Goal: Find specific page/section: Find specific page/section

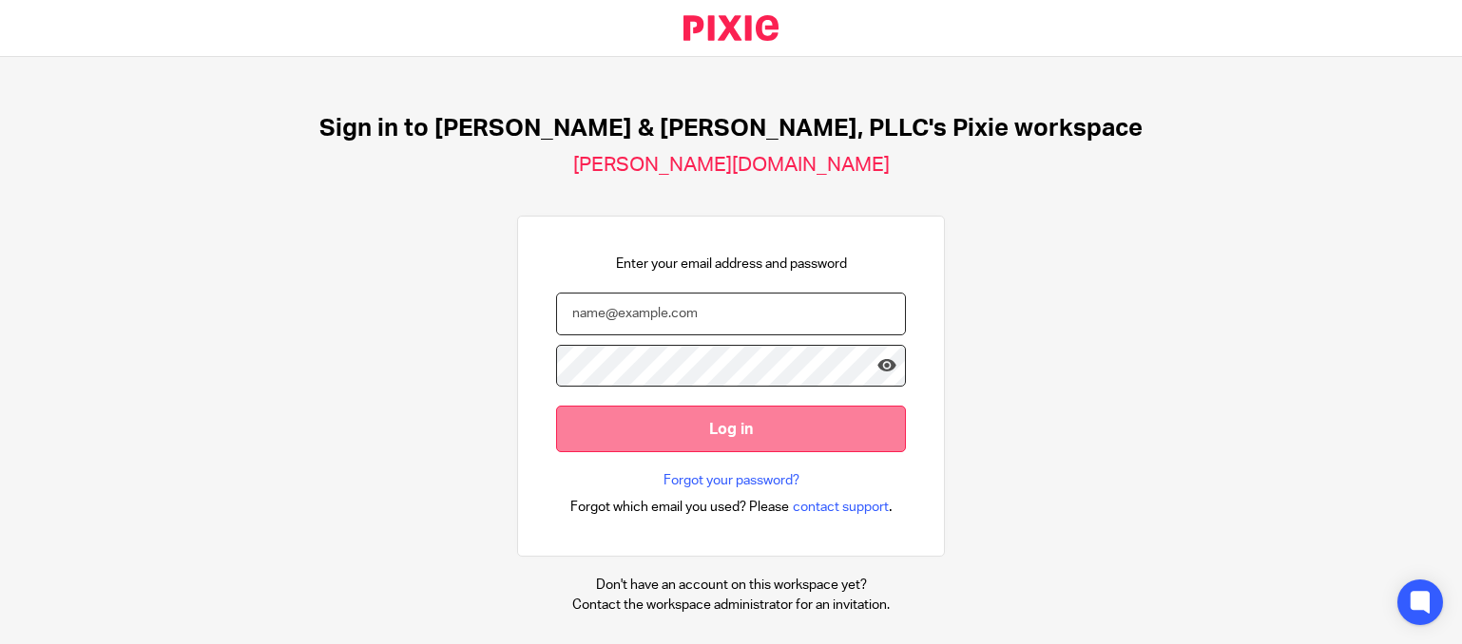
type input "[PERSON_NAME][EMAIL_ADDRESS][DOMAIN_NAME]"
click at [692, 430] on input "Log in" at bounding box center [731, 429] width 350 height 47
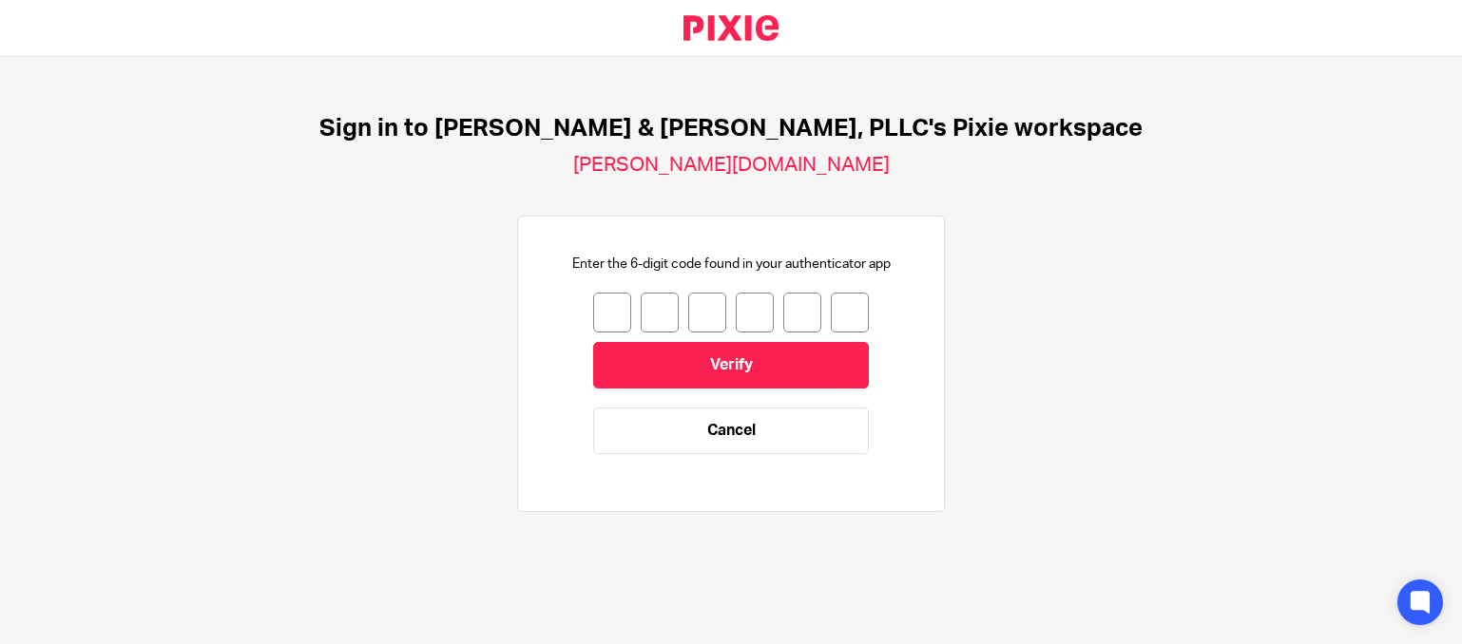
click at [603, 312] on input "number" at bounding box center [612, 313] width 38 height 40
type input "9"
type input "3"
type input "7"
type input "4"
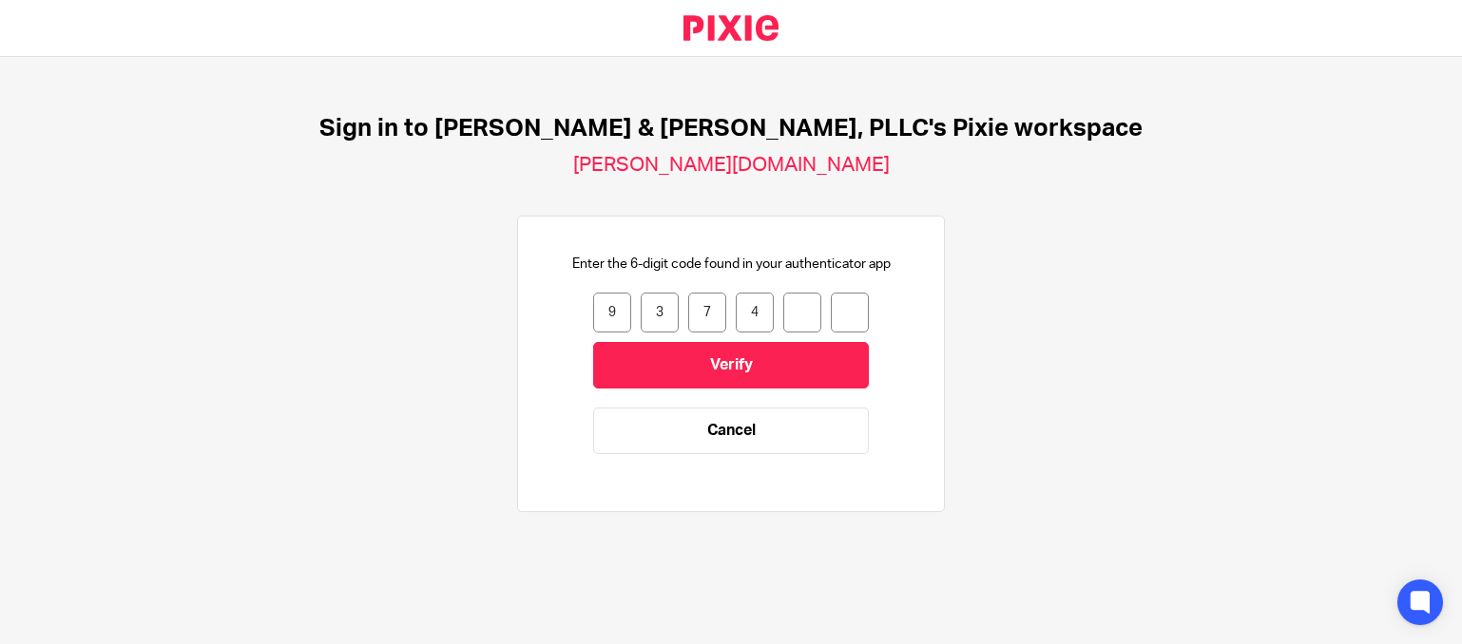
type input "7"
type input "1"
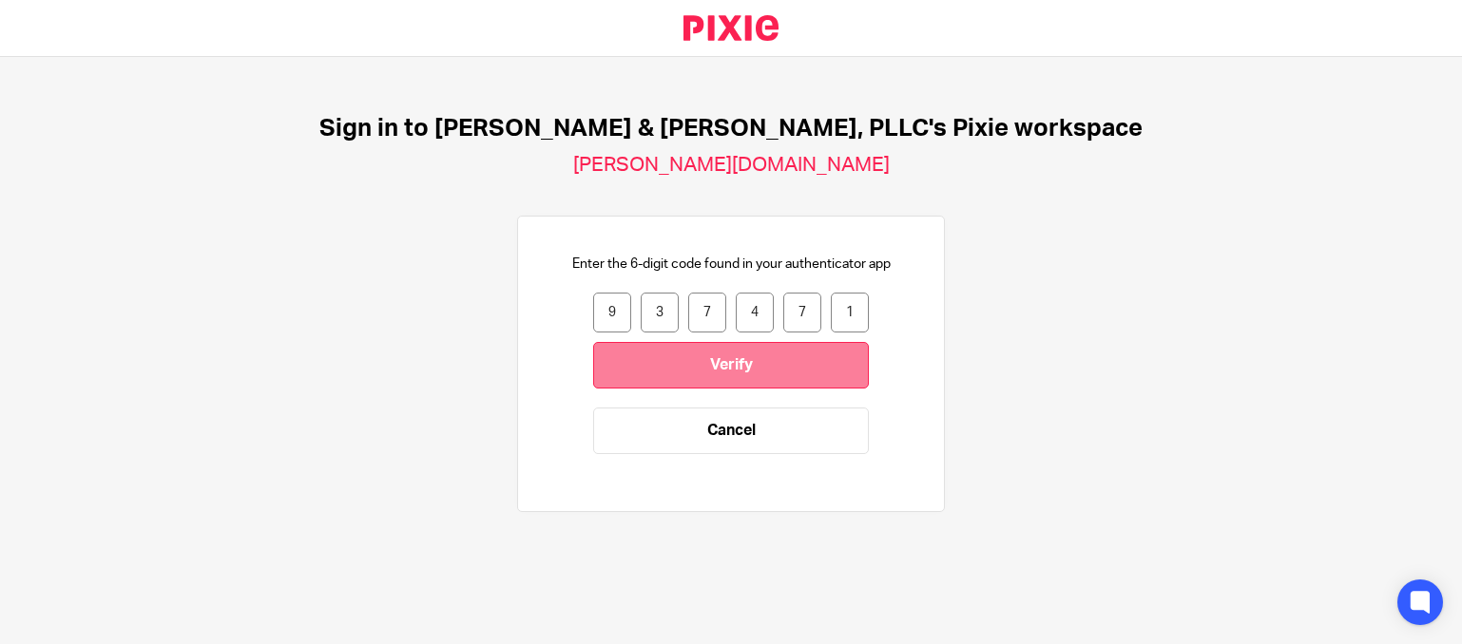
click at [786, 359] on input "Verify" at bounding box center [731, 365] width 276 height 47
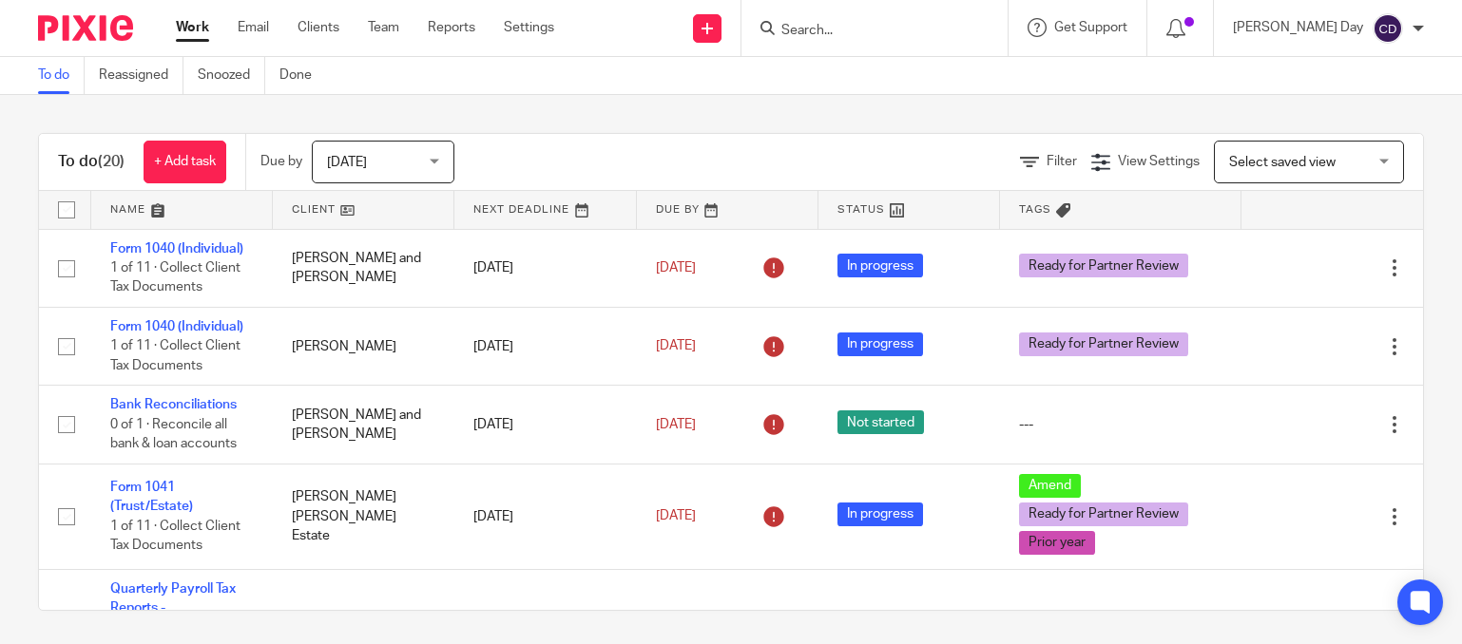
click at [1339, 161] on div "Select saved view Select saved view" at bounding box center [1309, 162] width 190 height 43
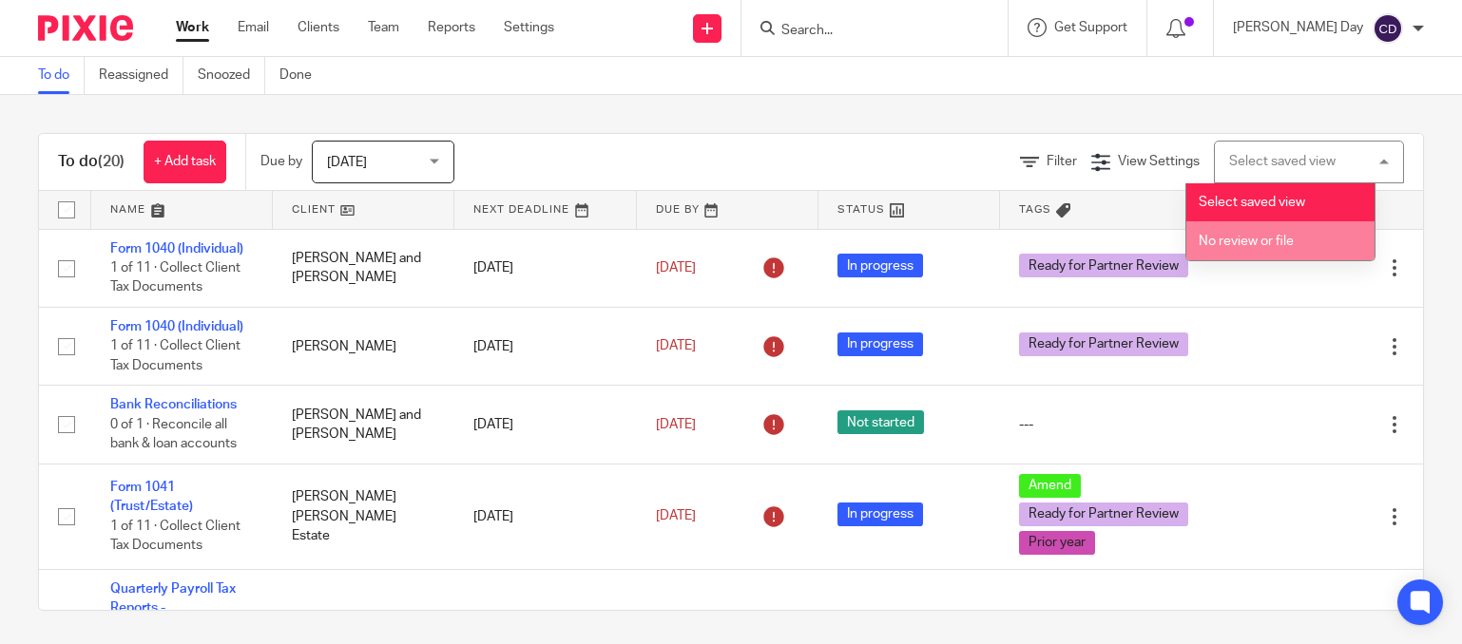
click at [1290, 237] on span "No review or file" at bounding box center [1246, 241] width 95 height 13
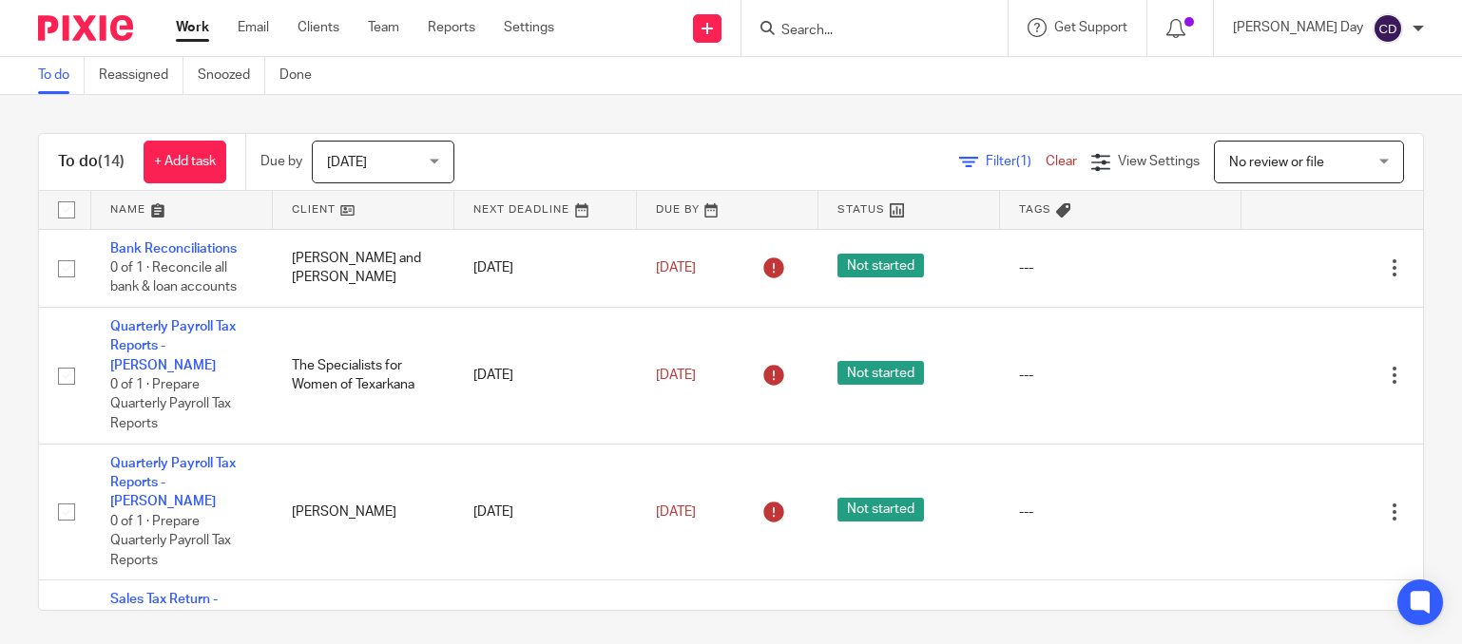
click at [907, 28] on input "Search" at bounding box center [864, 31] width 171 height 17
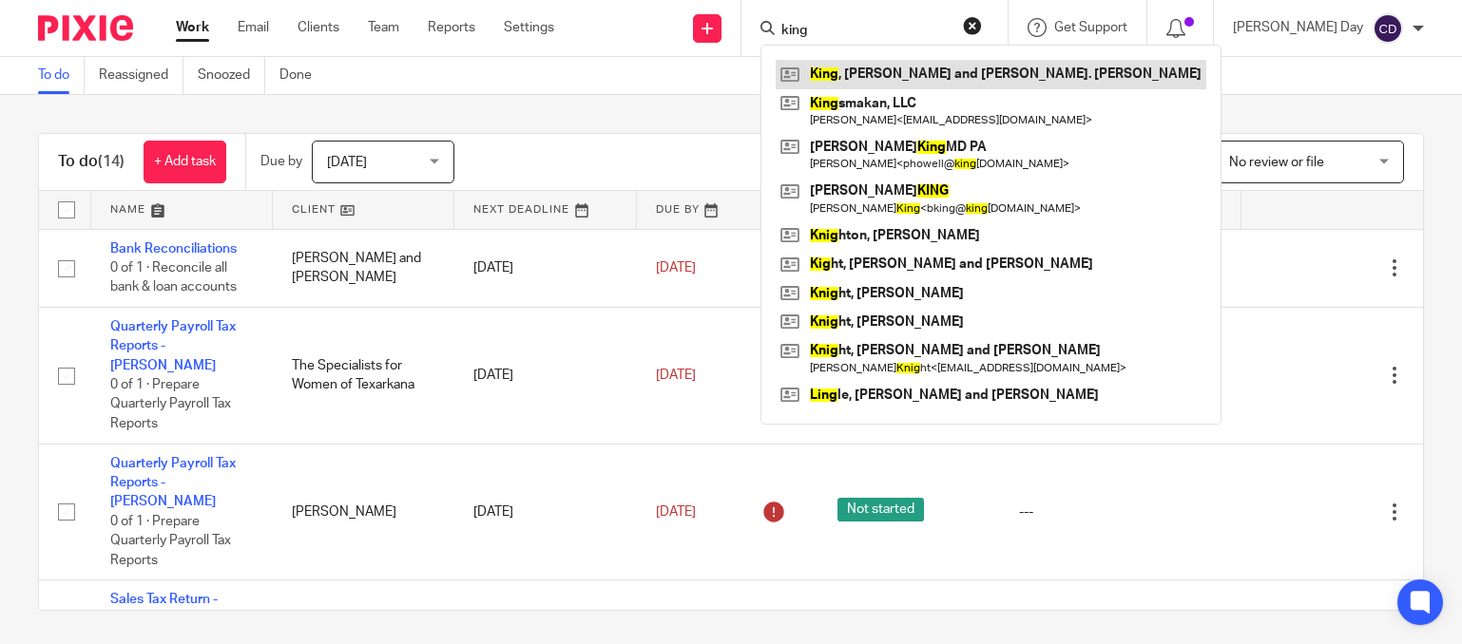
type input "king"
click at [923, 86] on link at bounding box center [991, 74] width 431 height 29
